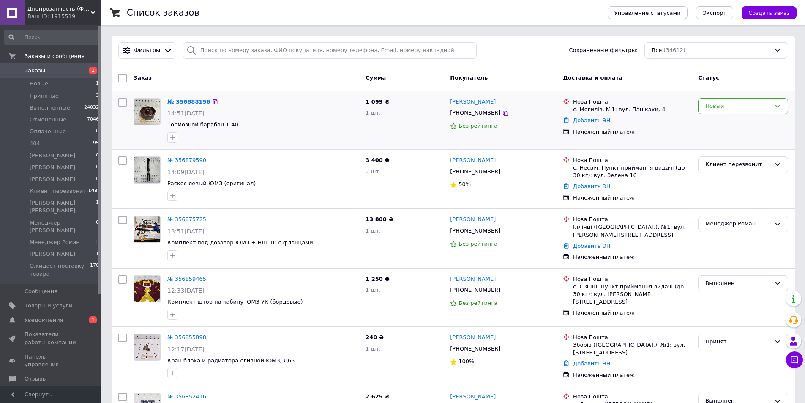
drag, startPoint x: 732, startPoint y: 104, endPoint x: 737, endPoint y: 115, distance: 11.7
click at [731, 104] on div "Новый" at bounding box center [737, 106] width 65 height 9
click at [735, 119] on li "Принят" at bounding box center [742, 124] width 89 height 16
click at [186, 221] on link "№ 356875725" at bounding box center [186, 219] width 39 height 6
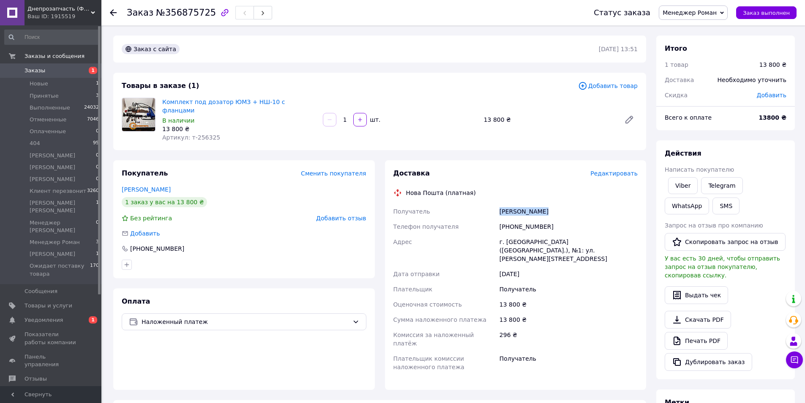
drag, startPoint x: 494, startPoint y: 199, endPoint x: 547, endPoint y: 200, distance: 53.7
click at [547, 204] on div "Получатель [PERSON_NAME] Телефон получателя [PHONE_NUMBER] Адрес г. [GEOGRAPHIC…" at bounding box center [516, 289] width 248 height 171
copy div "0680459930"
drag, startPoint x: 510, startPoint y: 218, endPoint x: 423, endPoint y: 264, distance: 98.5
click at [547, 219] on div "[PHONE_NUMBER]" at bounding box center [569, 226] width 142 height 15
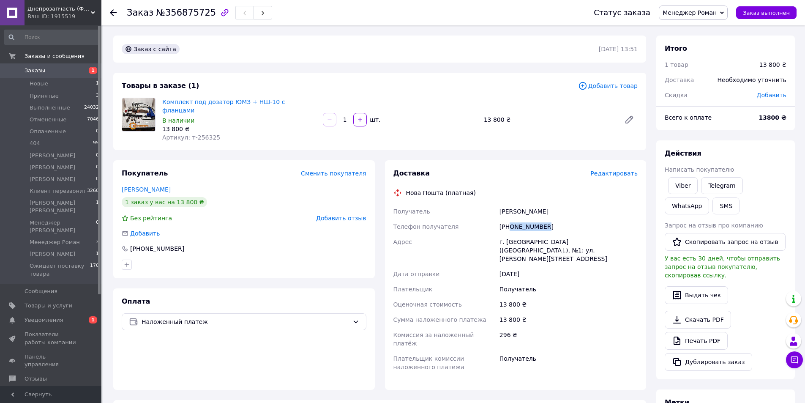
click at [684, 14] on span "Менеджер Роман" at bounding box center [689, 12] width 54 height 7
click at [685, 46] on li "Выполнен" at bounding box center [709, 42] width 101 height 13
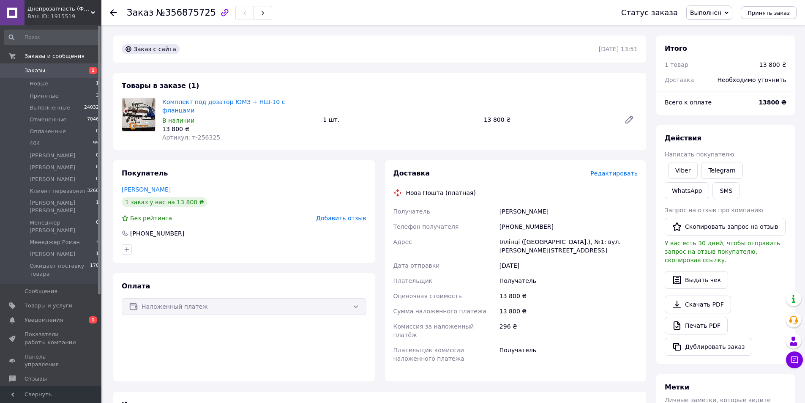
click at [58, 71] on span "Заказы" at bounding box center [52, 71] width 54 height 8
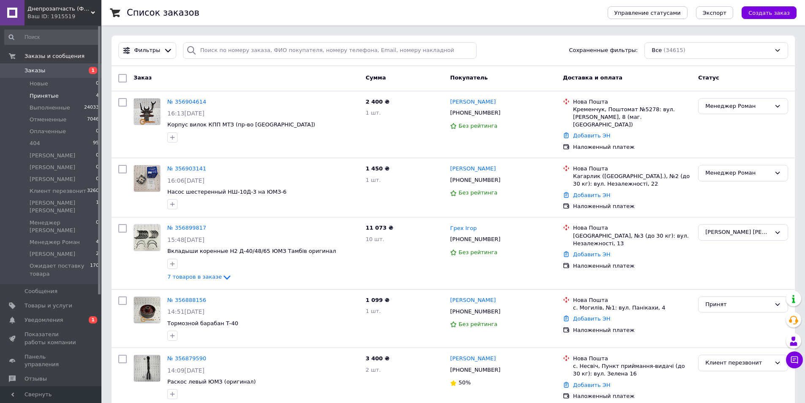
click at [58, 95] on li "Принятые 4" at bounding box center [52, 96] width 104 height 12
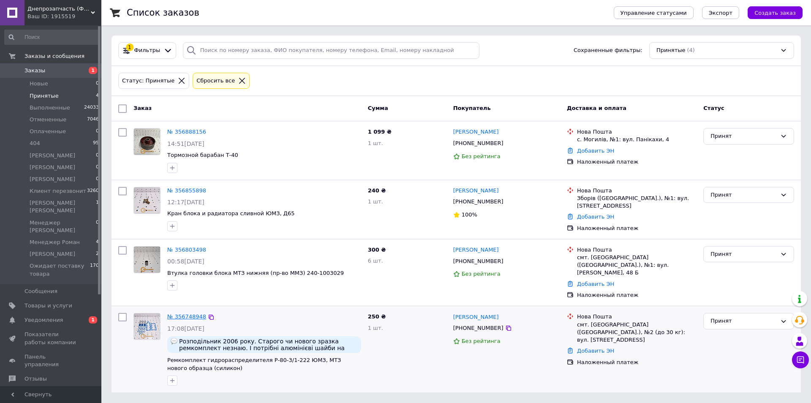
click at [180, 313] on link "№ 356748948" at bounding box center [186, 316] width 39 height 6
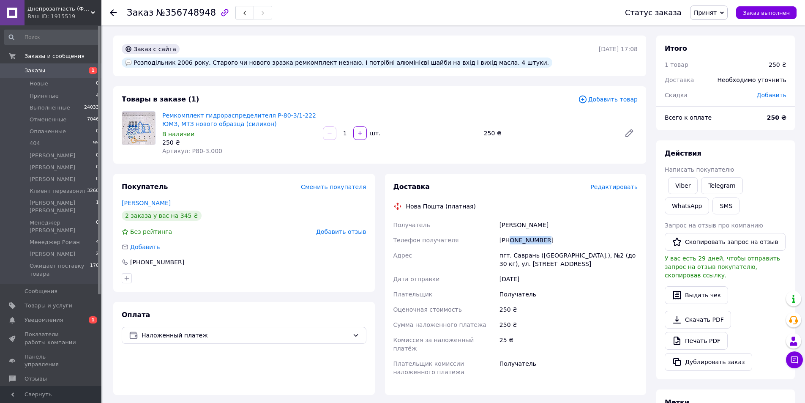
drag, startPoint x: 510, startPoint y: 225, endPoint x: 553, endPoint y: 225, distance: 43.1
click at [553, 232] on div "[PHONE_NUMBER]" at bounding box center [569, 239] width 142 height 15
copy div "0930430520"
click at [116, 13] on use at bounding box center [113, 12] width 7 height 7
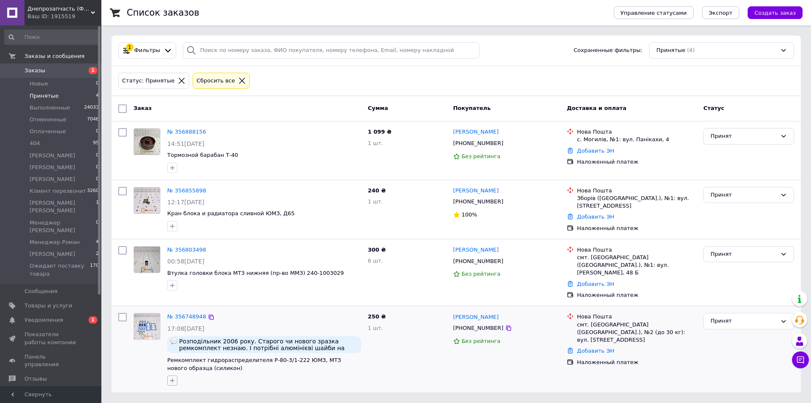
click at [175, 377] on icon "button" at bounding box center [172, 380] width 7 height 7
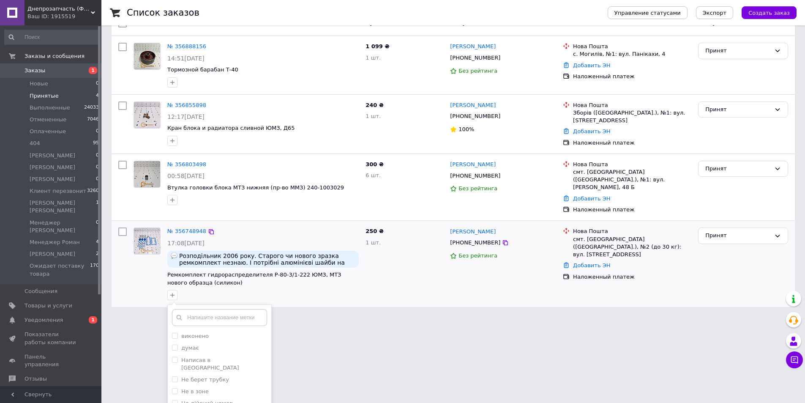
scroll to position [128, 0]
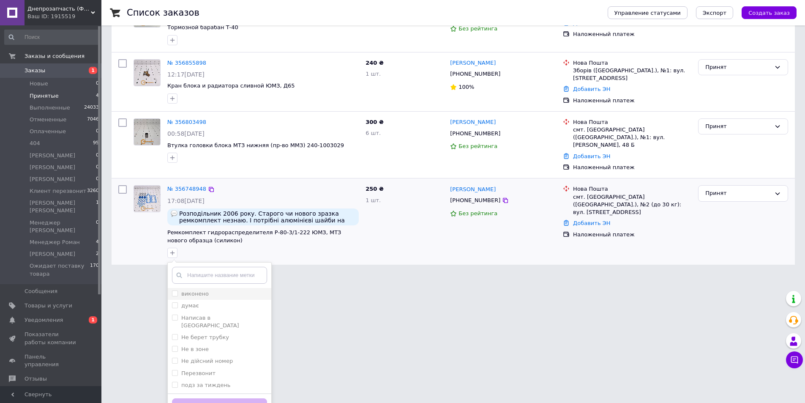
click at [188, 290] on label "виконено" at bounding box center [194, 293] width 27 height 6
checkbox input "true"
click at [201, 398] on button "Добавить метку" at bounding box center [219, 406] width 95 height 16
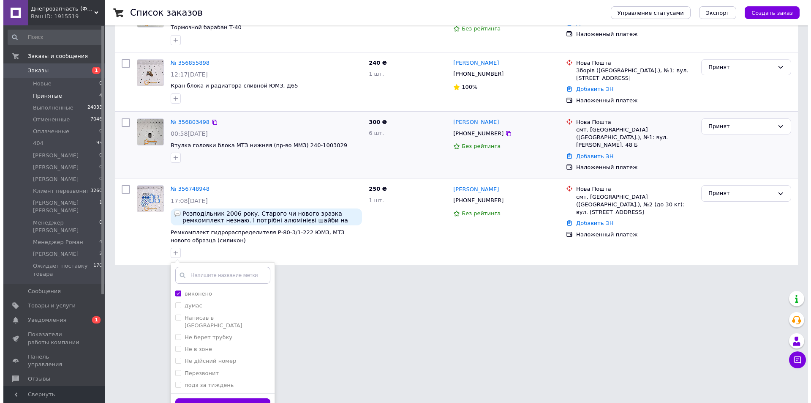
scroll to position [0, 0]
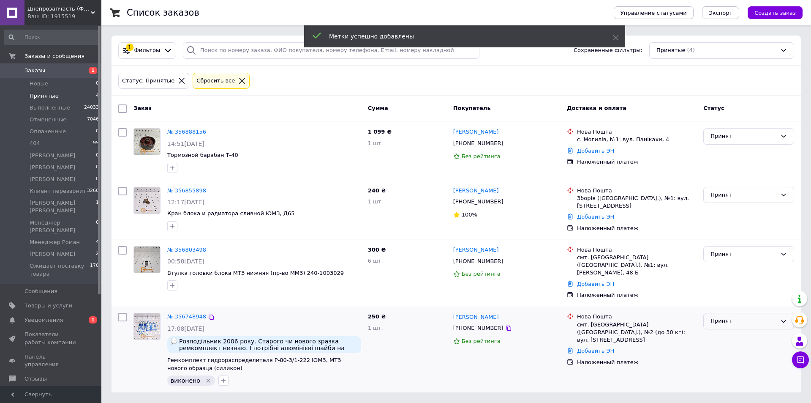
click at [732, 316] on div "Принят" at bounding box center [744, 320] width 66 height 9
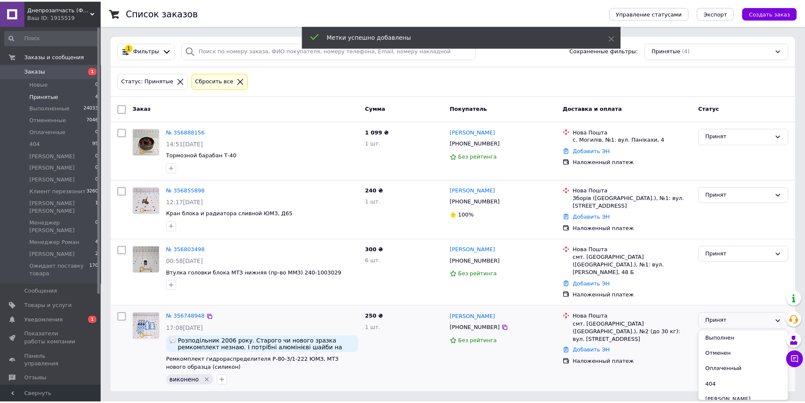
scroll to position [131, 0]
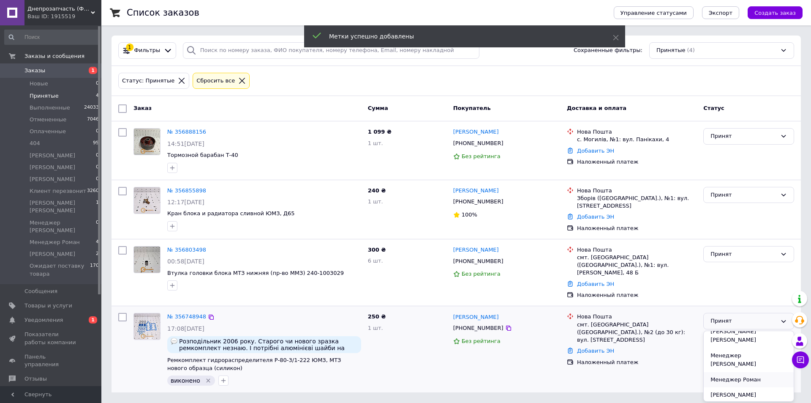
click at [744, 372] on li "Менеджер Роман" at bounding box center [749, 380] width 90 height 16
click at [70, 238] on span "Менеджер Роман" at bounding box center [55, 242] width 50 height 8
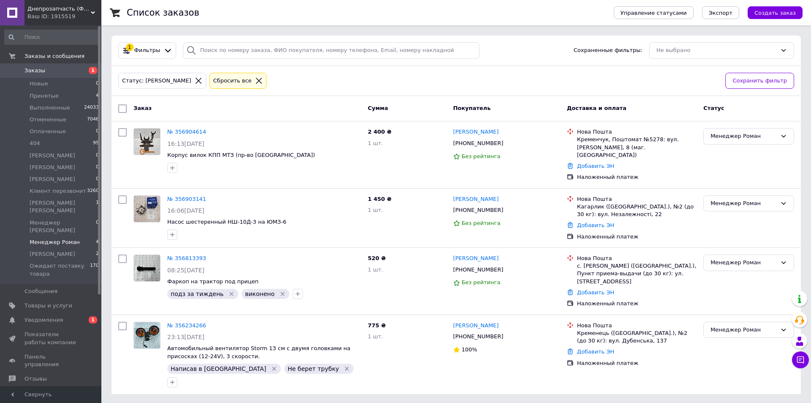
click at [82, 236] on li "Менеджер Роман 4" at bounding box center [52, 242] width 104 height 12
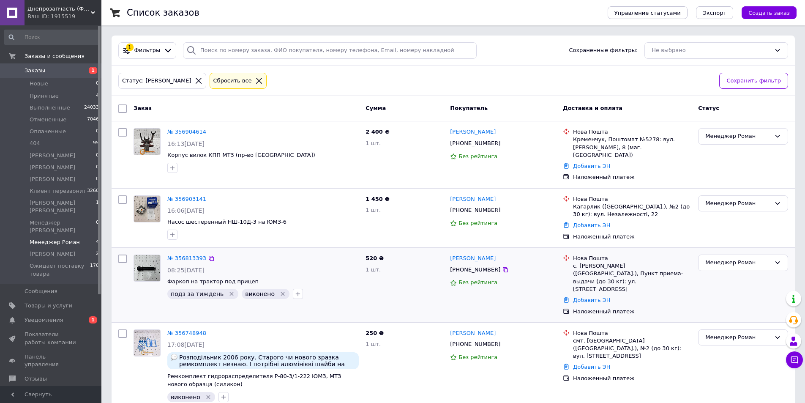
scroll to position [59, 0]
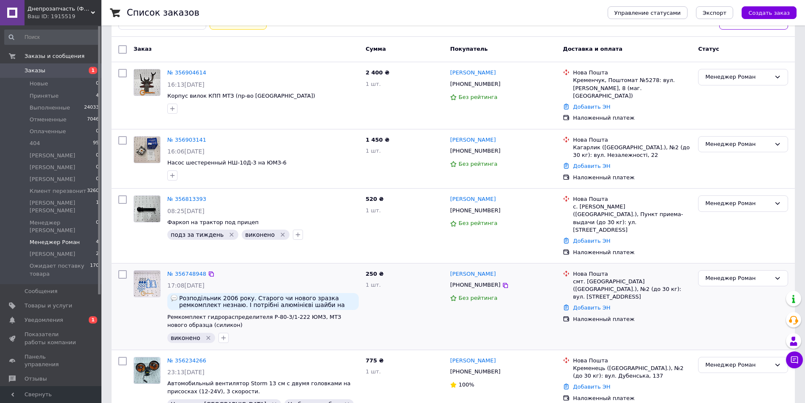
click at [185, 267] on div "№ 356748948 17:08[DATE] Розподільник 2006 року. Старого чи нового зразка ремком…" at bounding box center [263, 306] width 198 height 79
click at [184, 269] on div "№ 356748948" at bounding box center [186, 274] width 41 height 10
click at [184, 270] on link "№ 356748948" at bounding box center [186, 273] width 39 height 6
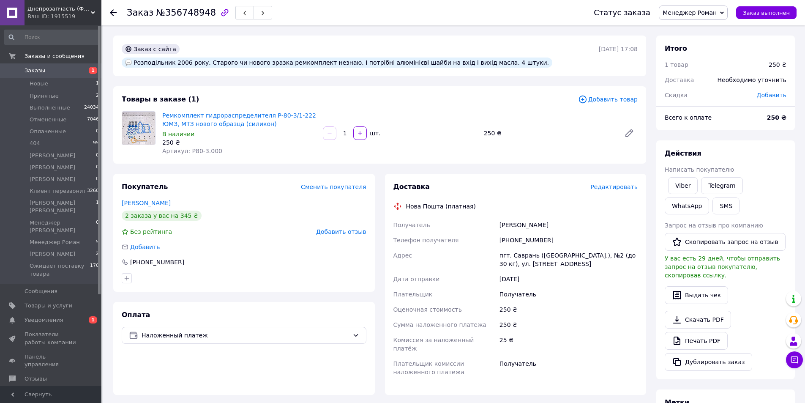
drag, startPoint x: 501, startPoint y: 216, endPoint x: 557, endPoint y: 214, distance: 55.8
click at [557, 217] on div "Получатель [PERSON_NAME] Телефон получателя [PHONE_NUMBER] [GEOGRAPHIC_DATA] пг…" at bounding box center [516, 298] width 248 height 162
copy div "Получатель [PERSON_NAME]"
drag, startPoint x: 509, startPoint y: 226, endPoint x: 555, endPoint y: 226, distance: 46.0
click at [555, 232] on div "[PHONE_NUMBER]" at bounding box center [569, 239] width 142 height 15
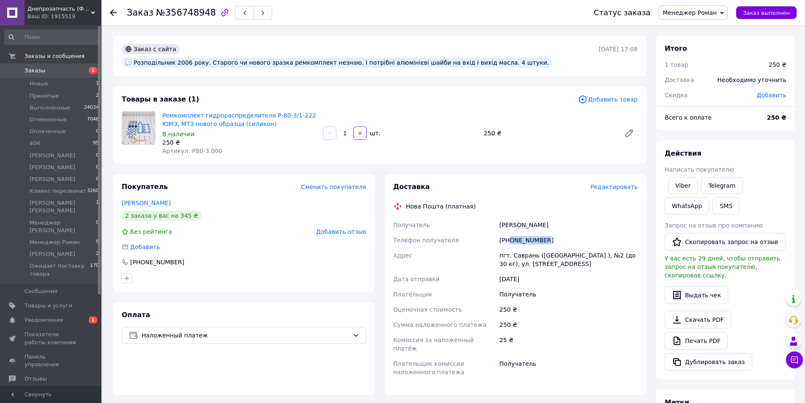
copy div "0930430520"
drag, startPoint x: 499, startPoint y: 208, endPoint x: 546, endPoint y: 212, distance: 46.7
click at [546, 217] on div "[PERSON_NAME]" at bounding box center [569, 224] width 142 height 15
copy div "[PERSON_NAME]"
copy div "380930430520"
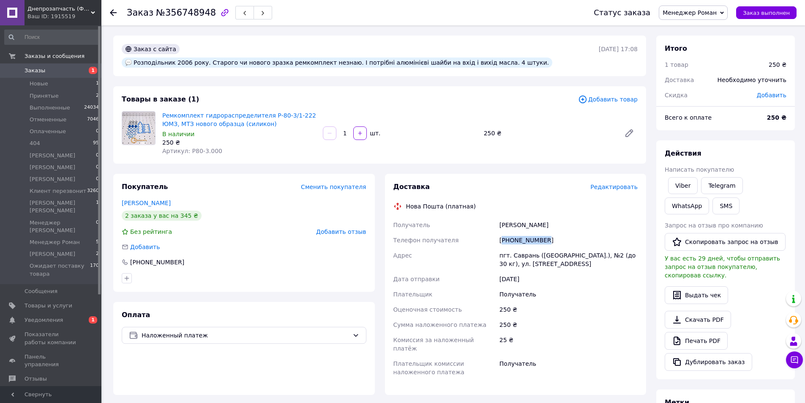
drag, startPoint x: 505, startPoint y: 226, endPoint x: 551, endPoint y: 227, distance: 46.1
click at [551, 232] on div "[PHONE_NUMBER]" at bounding box center [569, 239] width 142 height 15
click at [509, 232] on div "[PHONE_NUMBER]" at bounding box center [569, 239] width 142 height 15
drag, startPoint x: 509, startPoint y: 225, endPoint x: 548, endPoint y: 224, distance: 38.4
click at [558, 232] on div "[PHONE_NUMBER]" at bounding box center [569, 239] width 142 height 15
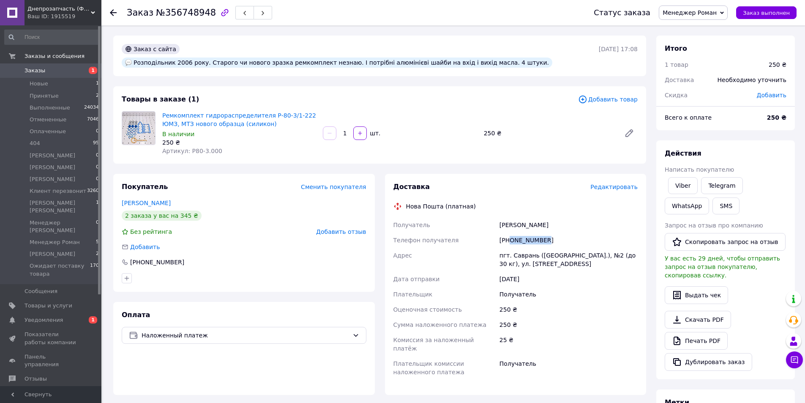
copy div "0930430520"
drag, startPoint x: 510, startPoint y: 240, endPoint x: 532, endPoint y: 241, distance: 22.5
click at [532, 248] on div "пгт. Саврань ([GEOGRAPHIC_DATA].), №2 (до 30 кг), ул. [STREET_ADDRESS]" at bounding box center [569, 260] width 142 height 24
copy div "Саврань"
click at [694, 15] on span "Менеджер Роман" at bounding box center [689, 12] width 54 height 7
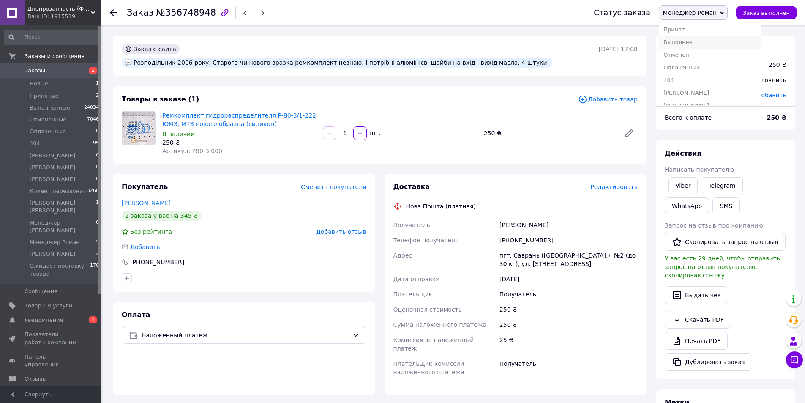
click at [694, 41] on li "Выполнен" at bounding box center [709, 42] width 101 height 13
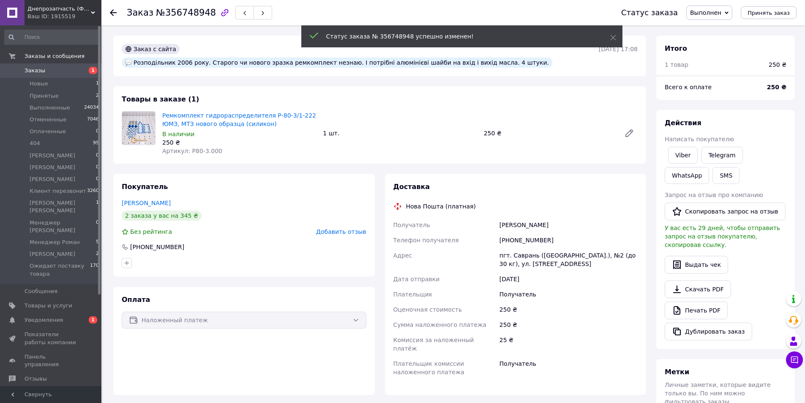
click at [111, 11] on icon at bounding box center [113, 12] width 7 height 7
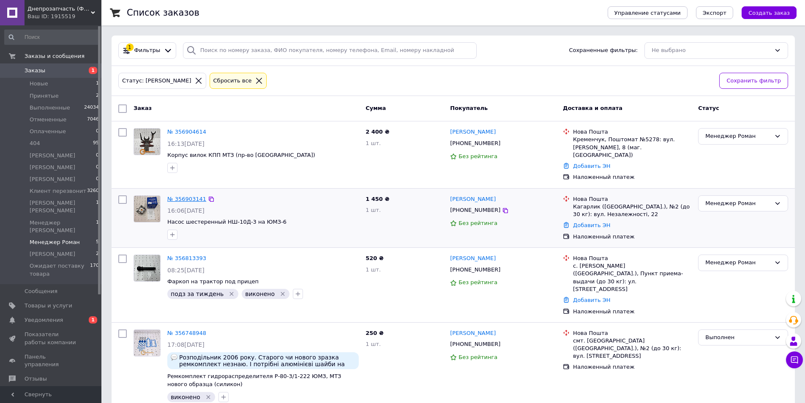
click at [179, 196] on link "№ 356903141" at bounding box center [186, 199] width 39 height 6
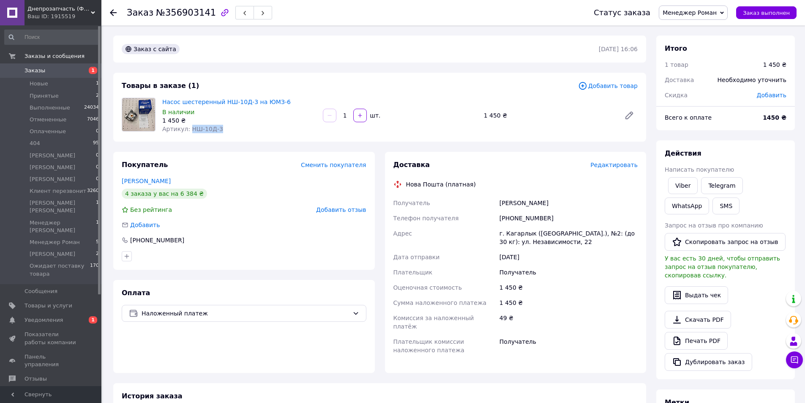
drag, startPoint x: 221, startPoint y: 131, endPoint x: 188, endPoint y: 130, distance: 32.5
click at [188, 130] on div "Артикул: НШ-10Д-3" at bounding box center [239, 129] width 154 height 8
copy span "НШ-10Д-3"
click at [42, 79] on li "Новые 1" at bounding box center [52, 84] width 104 height 12
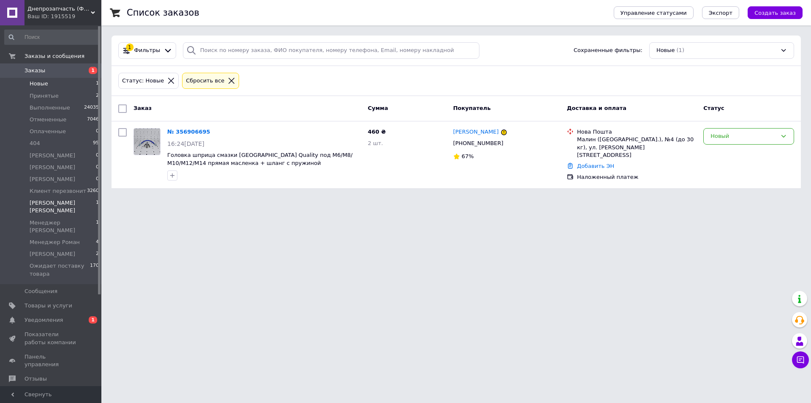
click at [81, 206] on li "Менеджер [PERSON_NAME] 1" at bounding box center [52, 206] width 104 height 19
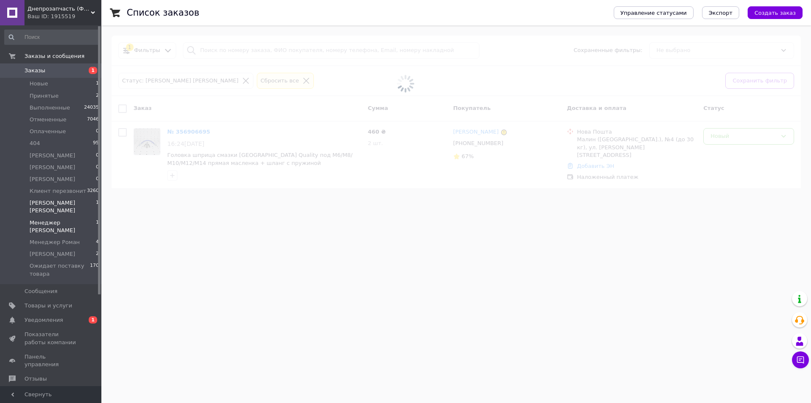
click at [82, 217] on li "Менеджер [PERSON_NAME] 1" at bounding box center [52, 226] width 104 height 19
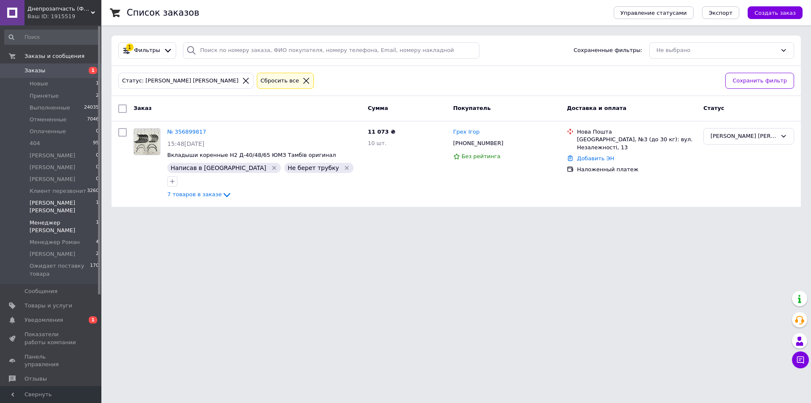
click at [80, 217] on li "Менеджер [PERSON_NAME] 1" at bounding box center [52, 226] width 104 height 19
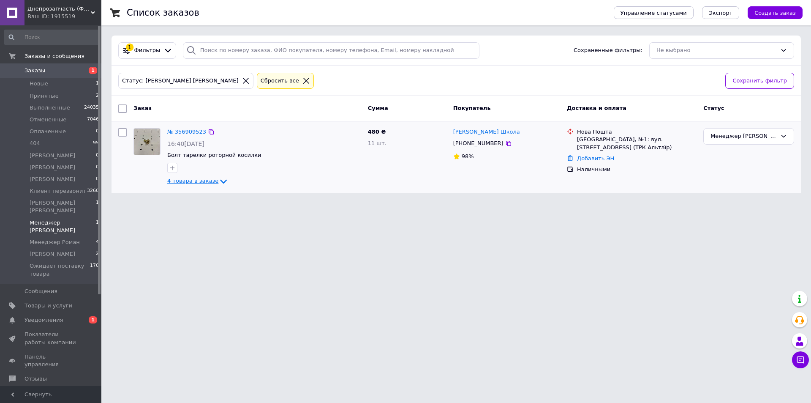
click at [188, 182] on span "4 товара в заказе" at bounding box center [192, 180] width 51 height 6
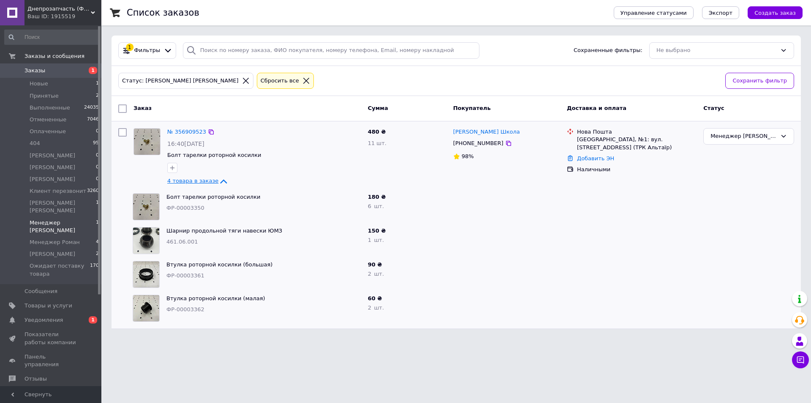
click at [195, 181] on span "4 товара в заказе" at bounding box center [192, 180] width 51 height 6
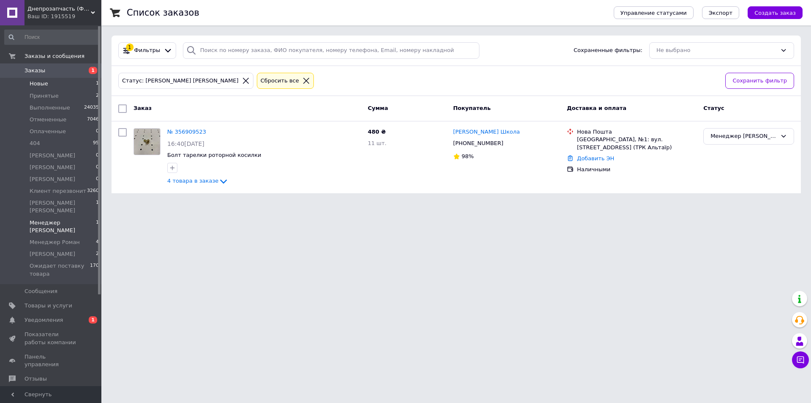
click at [61, 86] on li "Новые 1" at bounding box center [52, 84] width 104 height 12
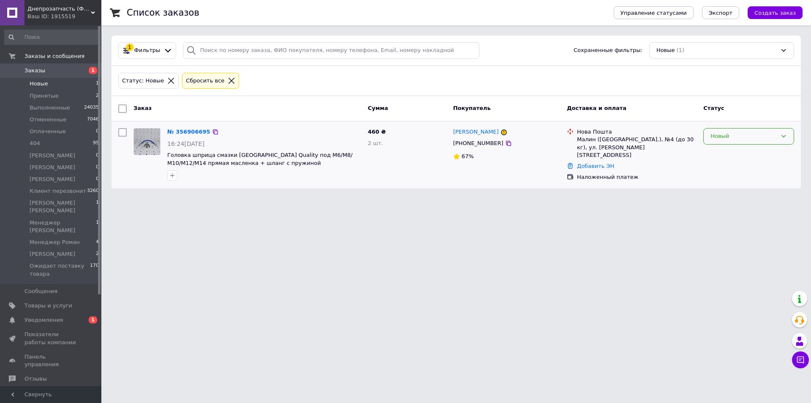
drag, startPoint x: 728, startPoint y: 133, endPoint x: 735, endPoint y: 143, distance: 12.7
click at [728, 133] on div "Новый" at bounding box center [744, 136] width 66 height 9
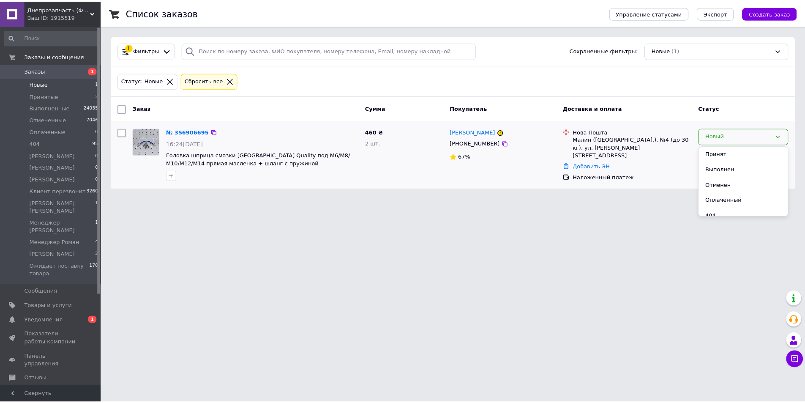
scroll to position [146, 0]
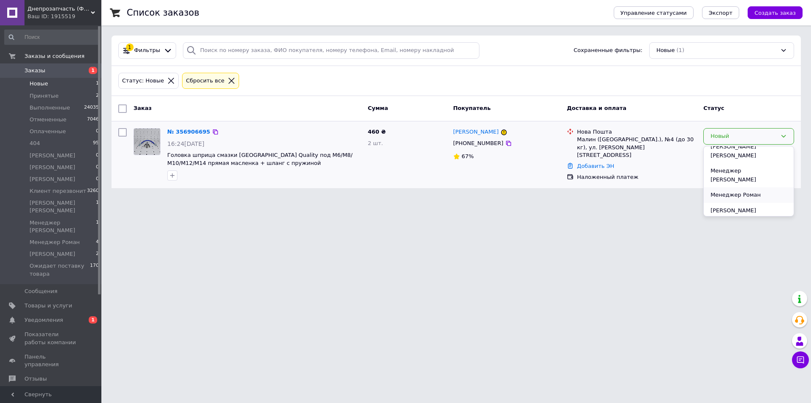
click at [744, 187] on li "Менеджер Роман" at bounding box center [749, 195] width 90 height 16
click at [47, 71] on span "Заказы" at bounding box center [52, 71] width 54 height 8
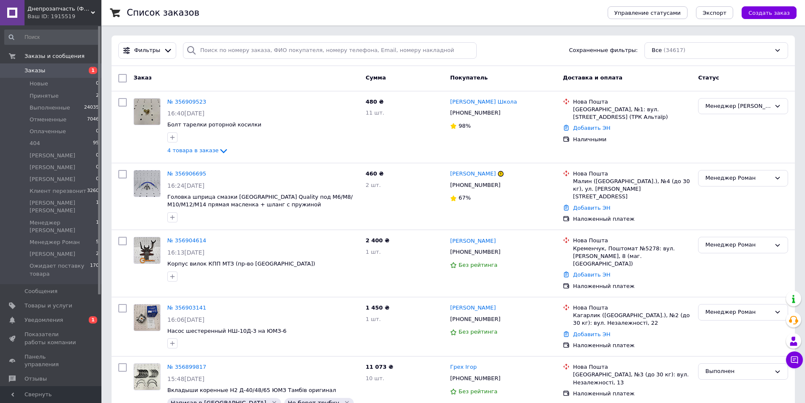
click at [76, 73] on span "Заказы" at bounding box center [52, 71] width 54 height 8
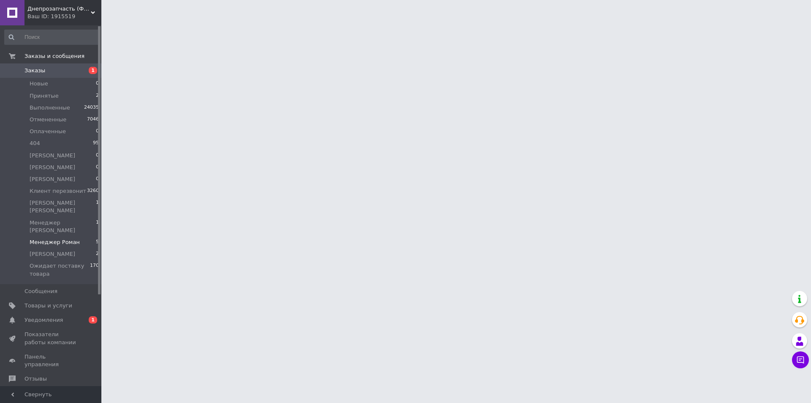
click at [60, 238] on span "Менеджер Роман" at bounding box center [55, 242] width 50 height 8
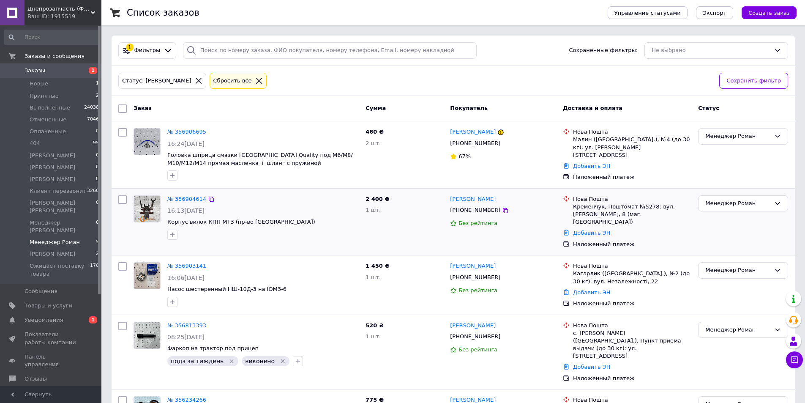
scroll to position [39, 0]
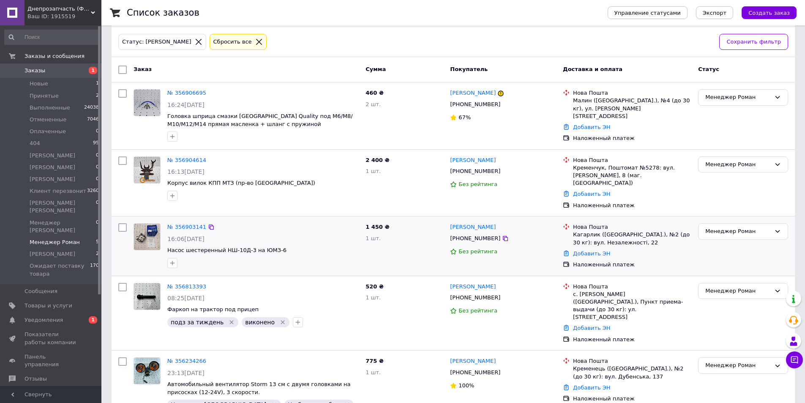
click at [173, 220] on div "№ 356903141 16:06[DATE] Насос шестеренный НШ-10Д-3 на ЮМЗ-6" at bounding box center [263, 245] width 198 height 51
click at [174, 223] on link "№ 356903141" at bounding box center [186, 226] width 39 height 6
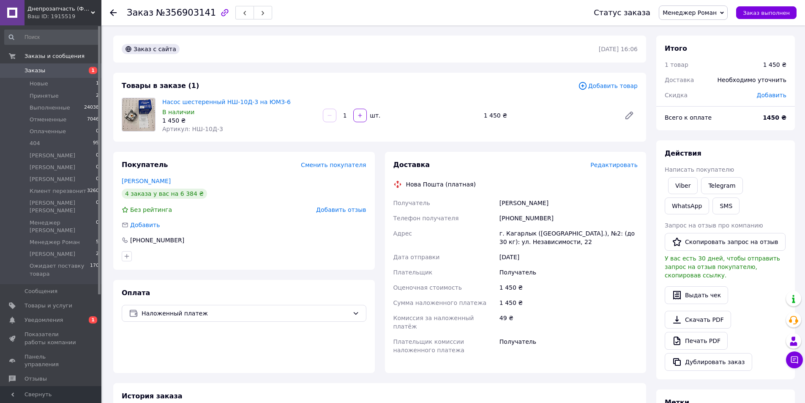
drag, startPoint x: 497, startPoint y: 199, endPoint x: 566, endPoint y: 200, distance: 68.9
click at [566, 200] on div "Получатель [PERSON_NAME] Телефон получателя [PHONE_NUMBER] Адрес г. Кагарлык ([…" at bounding box center [516, 276] width 248 height 162
copy div "Получатель [PERSON_NAME]"
click at [695, 10] on span "Менеджер Роман" at bounding box center [689, 12] width 54 height 7
click at [680, 44] on li "Выполнен" at bounding box center [709, 42] width 101 height 13
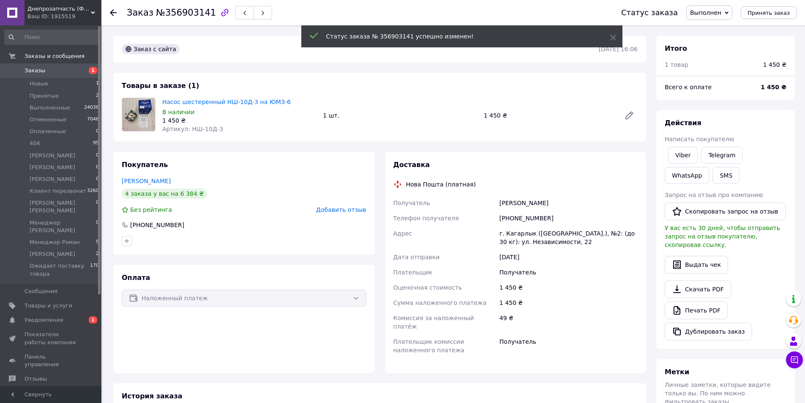
click at [114, 14] on icon at bounding box center [113, 12] width 7 height 7
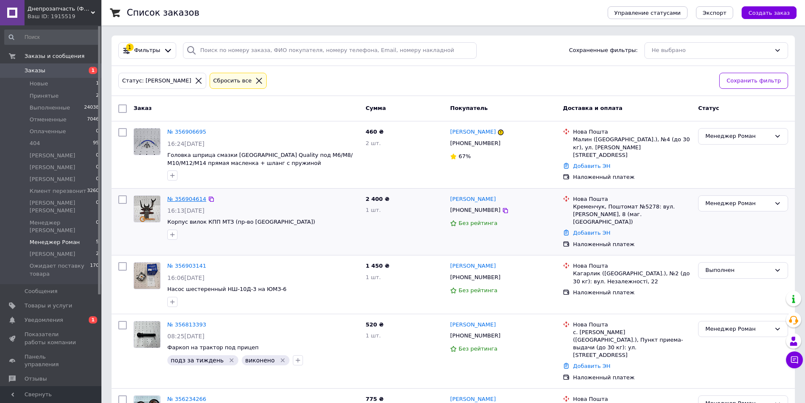
click at [177, 197] on link "№ 356904614" at bounding box center [186, 199] width 39 height 6
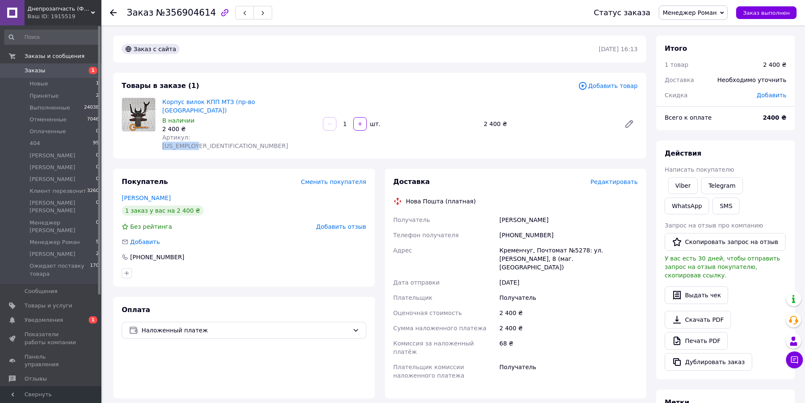
drag, startPoint x: 226, startPoint y: 132, endPoint x: 188, endPoint y: 128, distance: 38.2
click at [188, 133] on div "Артикул: [US_EMPLOYER_IDENTIFICATION_NUMBER]" at bounding box center [239, 141] width 154 height 17
drag, startPoint x: 499, startPoint y: 207, endPoint x: 567, endPoint y: 206, distance: 68.0
click at [567, 212] on div "Получатель [PERSON_NAME] Телефон получателя [PHONE_NUMBER] [PERSON_NAME], Почто…" at bounding box center [516, 297] width 248 height 171
drag, startPoint x: 509, startPoint y: 220, endPoint x: 567, endPoint y: 223, distance: 58.4
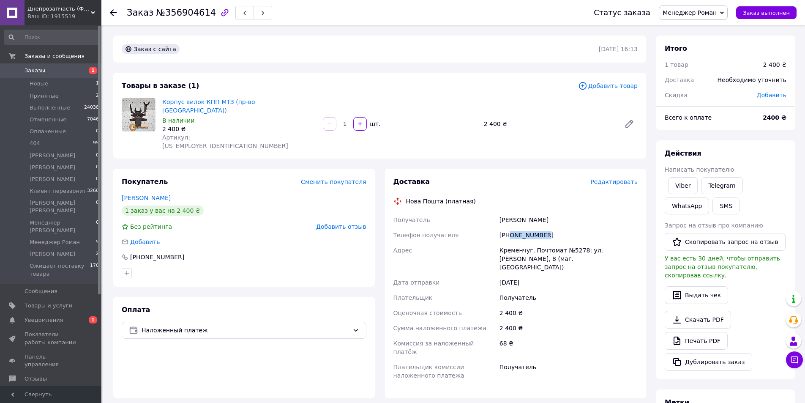
click at [567, 227] on div "[PHONE_NUMBER]" at bounding box center [569, 234] width 142 height 15
drag, startPoint x: 498, startPoint y: 233, endPoint x: 528, endPoint y: 235, distance: 30.1
click at [528, 235] on div "Получатель [PERSON_NAME] Телефон получателя [PHONE_NUMBER] [PERSON_NAME], Почто…" at bounding box center [516, 297] width 248 height 171
click at [673, 10] on span "Менеджер Роман" at bounding box center [693, 12] width 69 height 14
click at [693, 39] on li "Выполнен" at bounding box center [709, 42] width 101 height 13
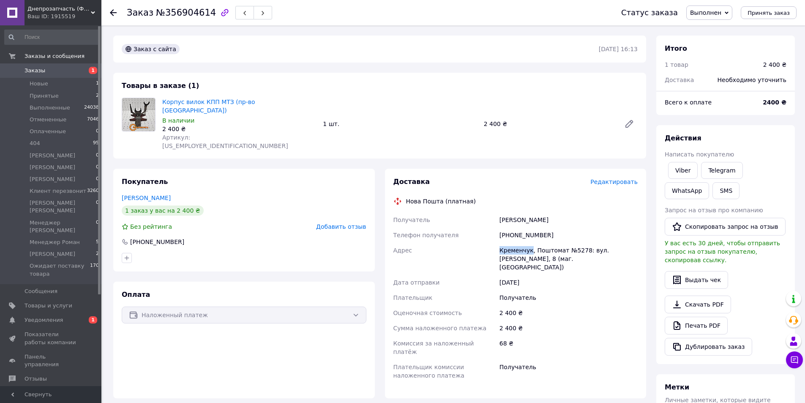
drag, startPoint x: 493, startPoint y: 231, endPoint x: 528, endPoint y: 235, distance: 35.7
click at [528, 235] on div "Получатель [PERSON_NAME] Телефон получателя [PHONE_NUMBER] [PERSON_NAME], Пошто…" at bounding box center [516, 297] width 248 height 171
click at [111, 14] on use at bounding box center [113, 12] width 7 height 7
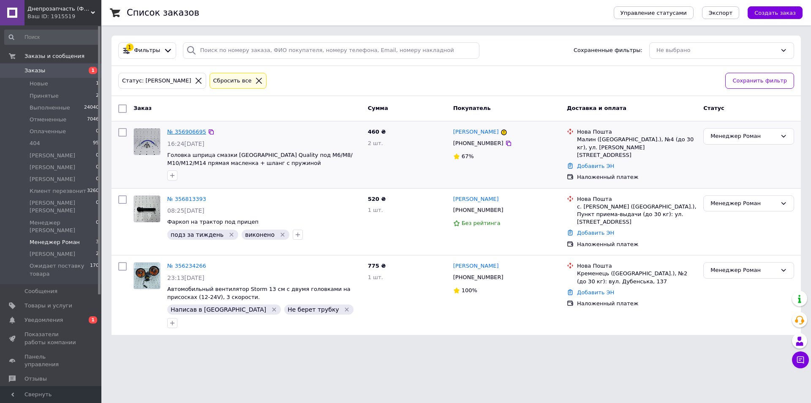
click at [180, 133] on link "№ 356906695" at bounding box center [186, 131] width 39 height 6
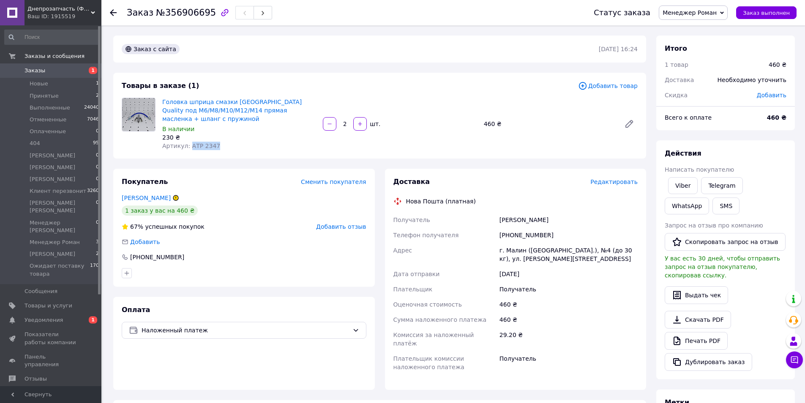
drag, startPoint x: 220, startPoint y: 135, endPoint x: 187, endPoint y: 136, distance: 33.4
click at [187, 142] on div "Артикул: АТР 2347" at bounding box center [239, 146] width 154 height 8
click at [675, 16] on span "Менеджер Роман" at bounding box center [693, 12] width 69 height 14
click at [686, 39] on li "Выполнен" at bounding box center [709, 42] width 101 height 13
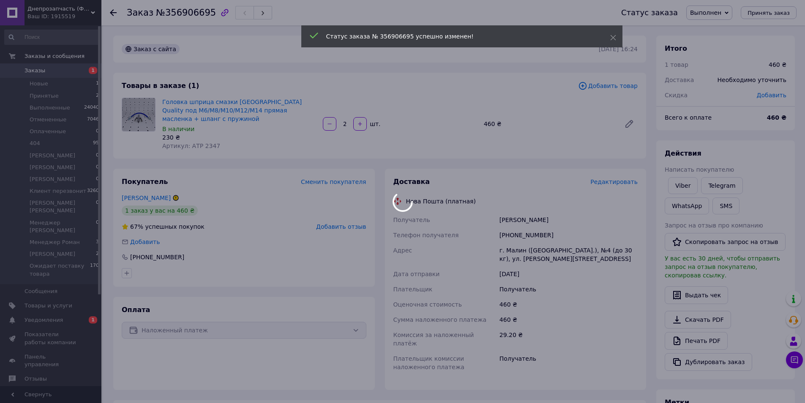
drag, startPoint x: 491, startPoint y: 215, endPoint x: 545, endPoint y: 217, distance: 53.3
click at [545, 217] on body "Днепрозапчасть (ФОП [PERSON_NAME] ID: 1915519 Сайт Днепрозапчасть (ФОП [PERSON_…" at bounding box center [402, 297] width 805 height 594
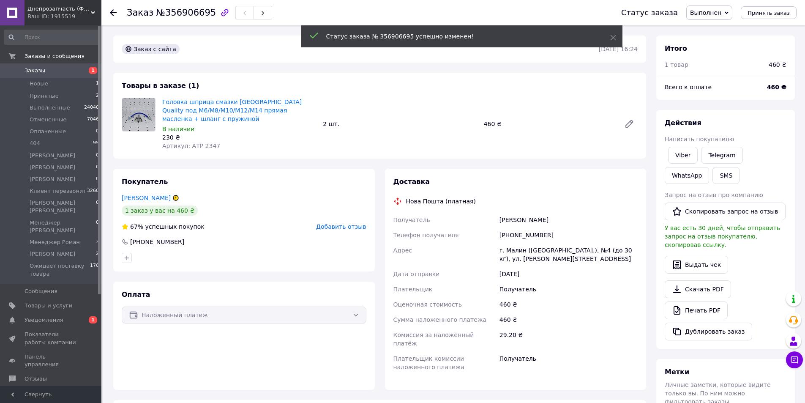
click at [540, 212] on div "[PERSON_NAME]" at bounding box center [569, 219] width 142 height 15
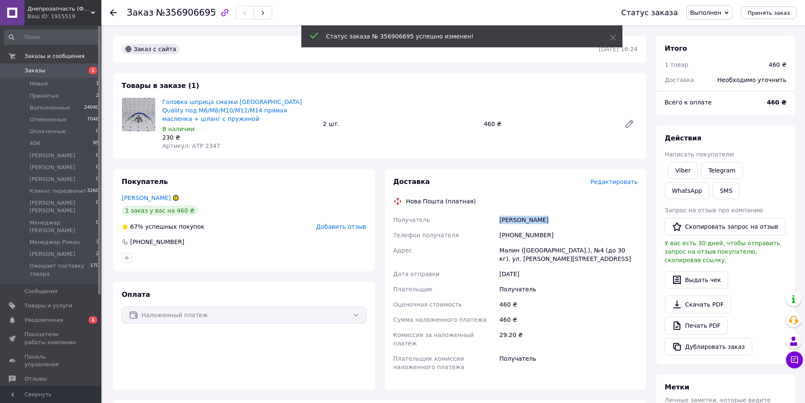
drag, startPoint x: 493, startPoint y: 212, endPoint x: 557, endPoint y: 214, distance: 64.3
click at [557, 214] on div "Получатель [PERSON_NAME] Телефон получателя [PHONE_NUMBER] [PERSON_NAME] ([GEOG…" at bounding box center [516, 293] width 248 height 162
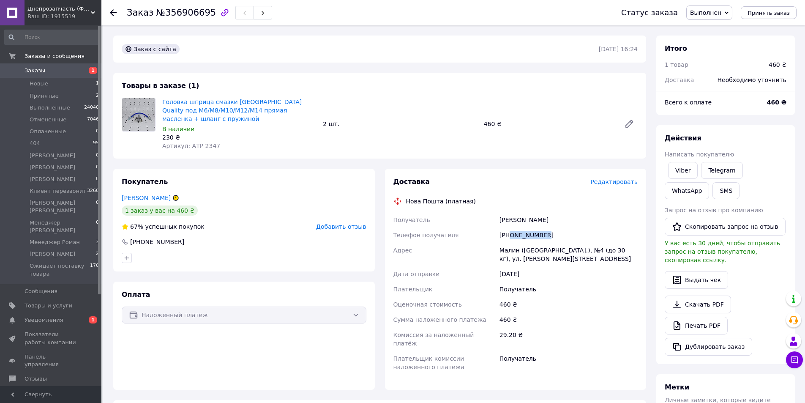
drag, startPoint x: 511, startPoint y: 226, endPoint x: 562, endPoint y: 226, distance: 51.1
click at [562, 227] on div "[PHONE_NUMBER]" at bounding box center [569, 234] width 142 height 15
drag, startPoint x: 498, startPoint y: 242, endPoint x: 518, endPoint y: 244, distance: 19.9
click at [518, 244] on div "Малин ([GEOGRAPHIC_DATA].), №4 (до 30 кг), ул. [PERSON_NAME][STREET_ADDRESS]" at bounding box center [569, 254] width 142 height 24
click at [113, 11] on icon at bounding box center [113, 12] width 7 height 7
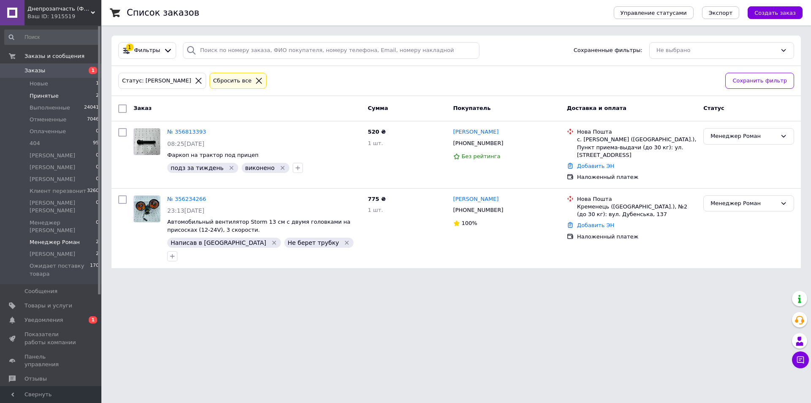
click at [57, 96] on li "Принятые 2" at bounding box center [52, 96] width 104 height 12
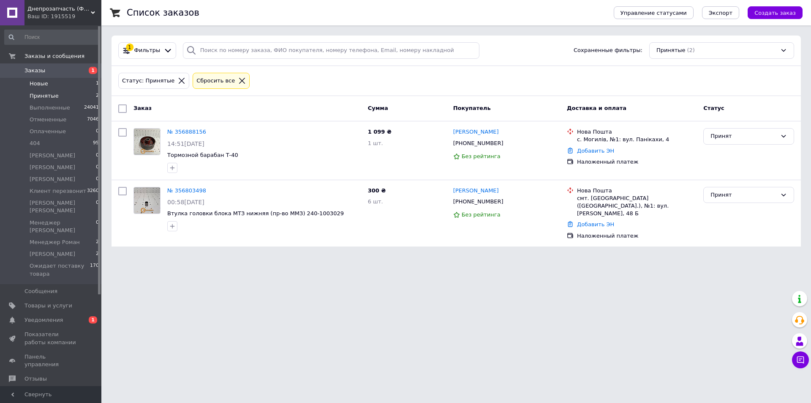
click at [67, 87] on li "Новые 1" at bounding box center [52, 84] width 104 height 12
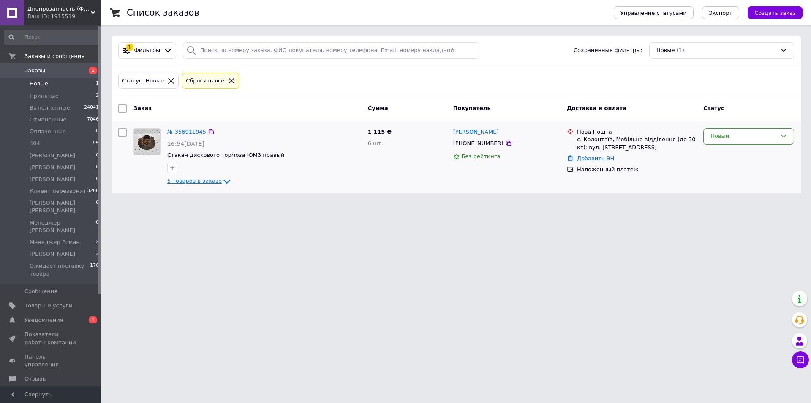
click at [189, 179] on span "5 товаров в заказе" at bounding box center [194, 180] width 54 height 6
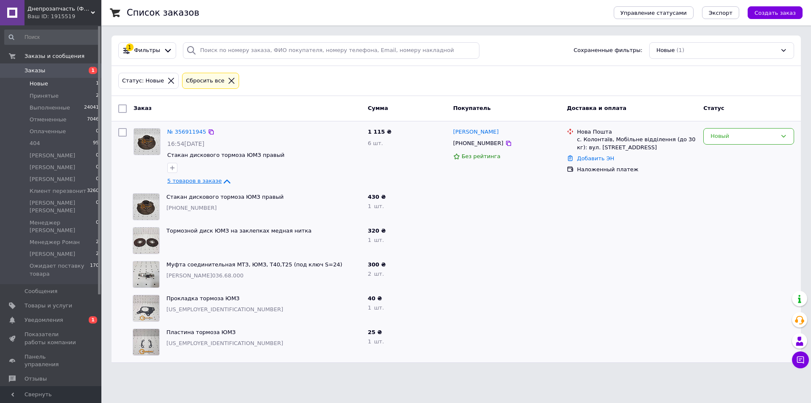
click at [189, 179] on span "5 товаров в заказе" at bounding box center [194, 180] width 54 height 6
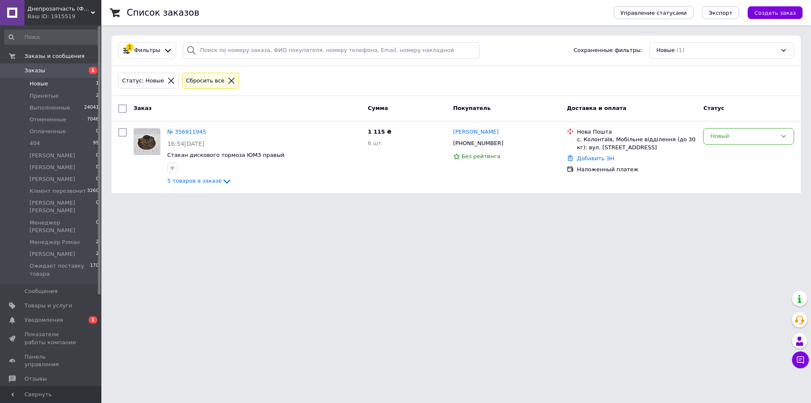
click at [68, 71] on span "Заказы" at bounding box center [52, 71] width 54 height 8
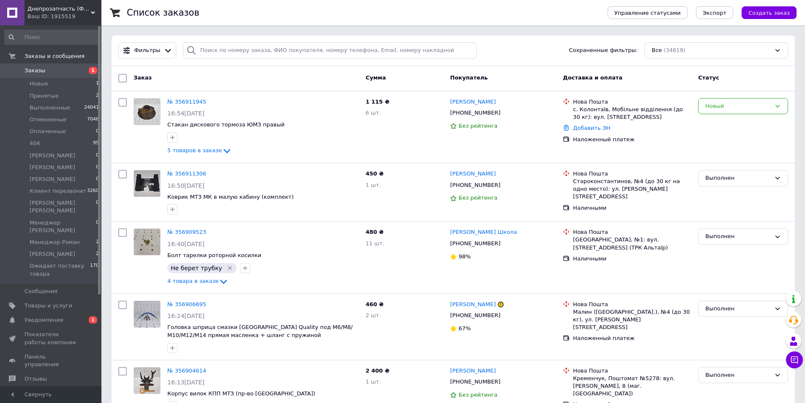
click at [63, 71] on span "Заказы" at bounding box center [52, 71] width 54 height 8
